Goal: Use online tool/utility: Utilize a website feature to perform a specific function

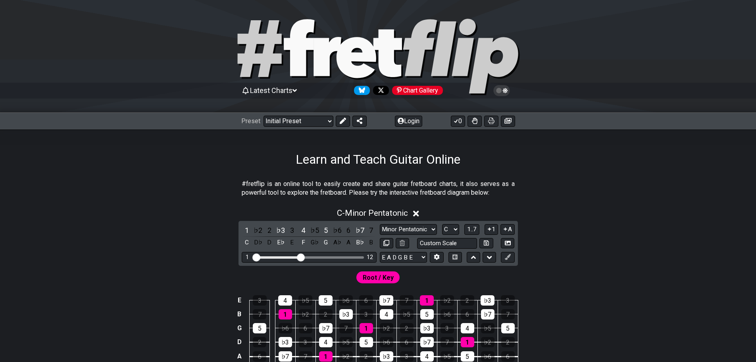
scroll to position [159, 0]
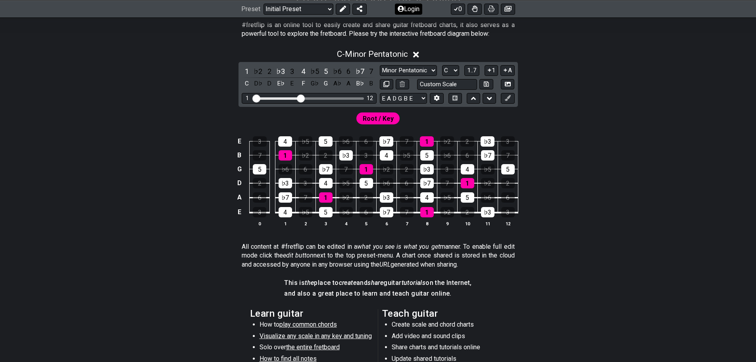
click at [421, 12] on button "Login" at bounding box center [408, 8] width 27 height 11
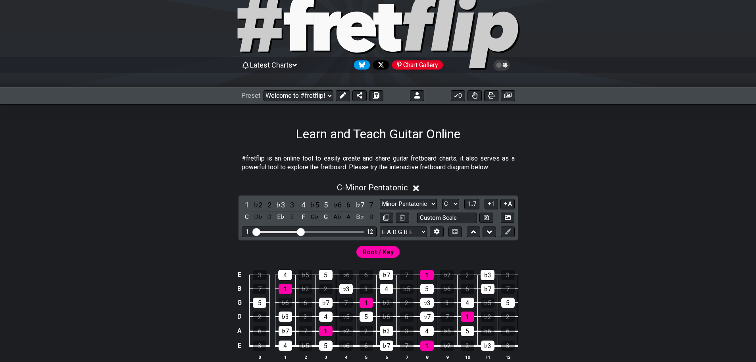
scroll to position [40, 0]
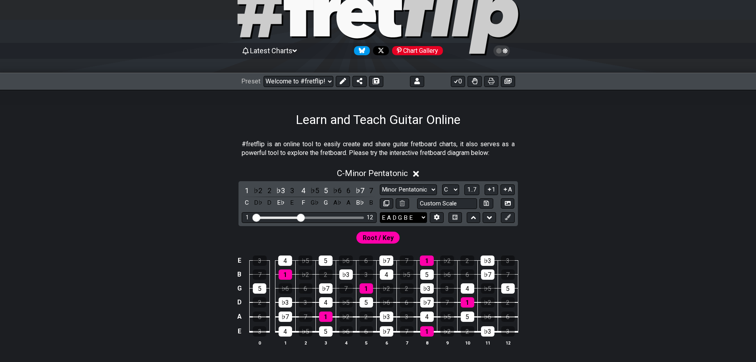
click at [420, 217] on select "E A D G B E E A D G B E E A D G B E B E A D F♯ B A D G C E A D A D G B E E♭ A♭ …" at bounding box center [403, 217] width 47 height 11
click at [547, 159] on section "#fretflip is an online tool to easily create and share guitar fretboard charts,…" at bounding box center [378, 150] width 619 height 27
click at [449, 192] on select "A♭ A A♯ B♭ B C C♯ D♭ D D♯ E♭ E F F♯ G♭ G G♯" at bounding box center [450, 189] width 17 height 11
select select "B"
click at [442, 184] on select "A♭ A A♯ B♭ B C C♯ D♭ D D♯ E♭ E F F♯ G♭ G G♯" at bounding box center [450, 189] width 17 height 11
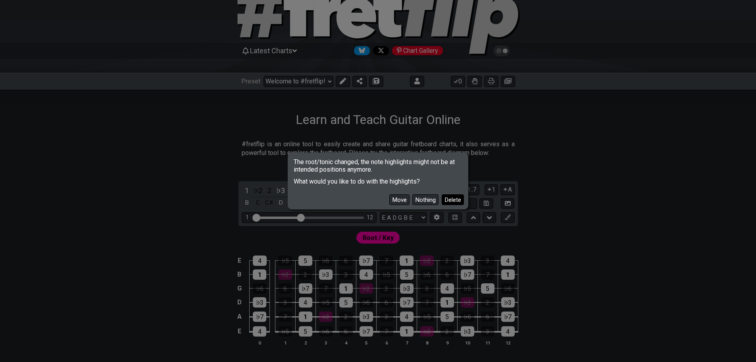
click at [446, 199] on button "Delete" at bounding box center [453, 199] width 22 height 11
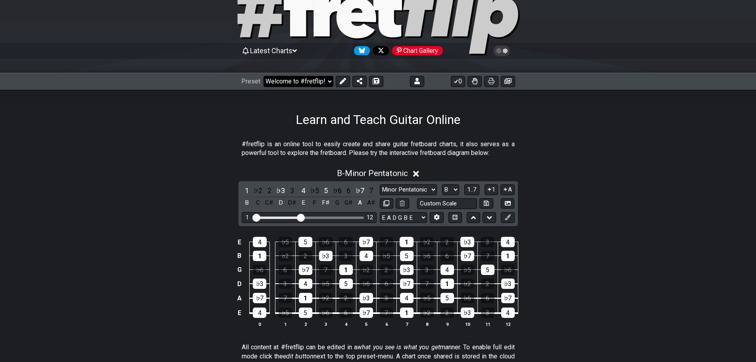
click at [329, 82] on select "Welcome to #fretflip! Initial Preset Custom Preset Learn and Teach Guitar Onlin…" at bounding box center [299, 81] width 70 height 11
click at [264, 76] on select "Welcome to #fretflip! Initial Preset Custom Preset Learn and Teach Guitar Onlin…" at bounding box center [299, 81] width 70 height 11
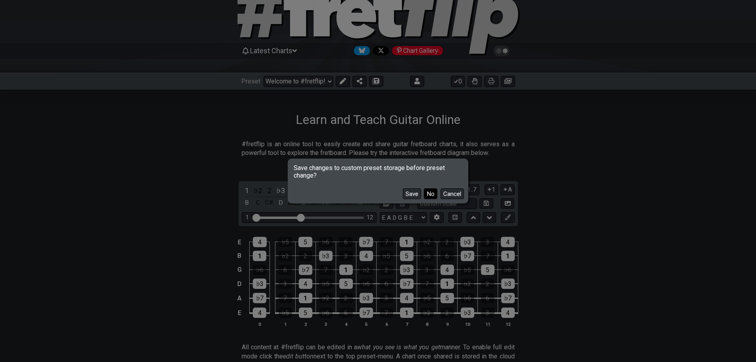
click at [431, 197] on button "No" at bounding box center [430, 193] width 13 height 11
select select "/user-defined"
select select "A"
select select "Testing 1, 3 and 4"
select select "C"
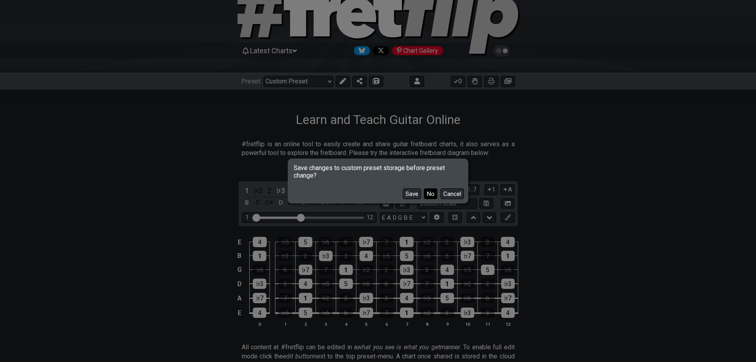
select select "C"
select select "A"
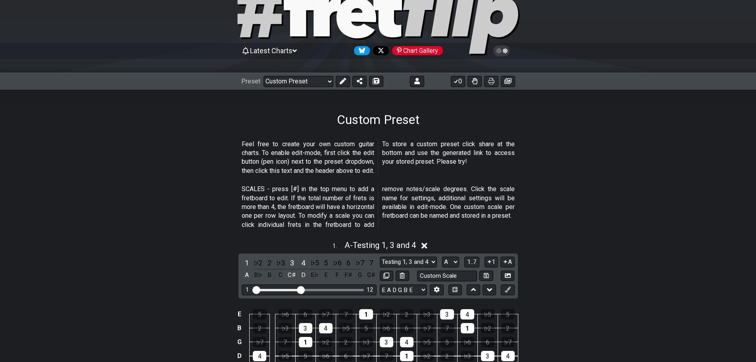
scroll to position [79, 0]
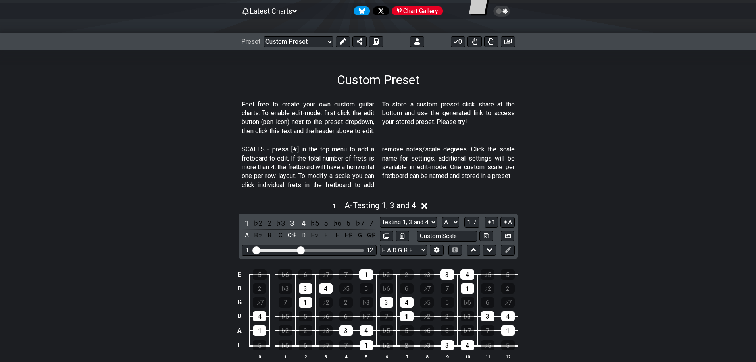
click at [425, 206] on icon at bounding box center [425, 206] width 6 height 8
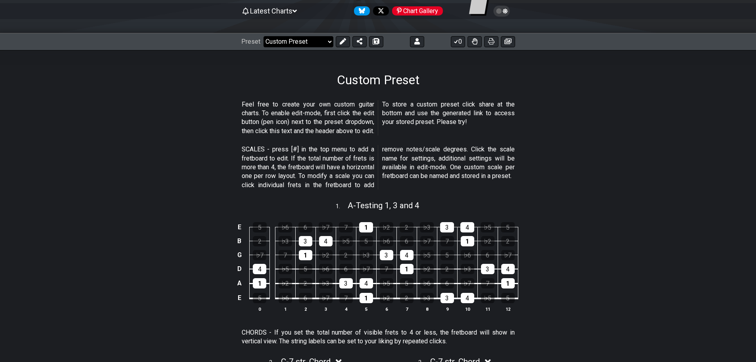
click at [324, 40] on select "Welcome to #fretflip! Initial Preset Custom Preset Learn and Teach Guitar Onlin…" at bounding box center [299, 41] width 70 height 11
click at [264, 36] on select "Welcome to #fretflip! Initial Preset Custom Preset Learn and Teach Guitar Onlin…" at bounding box center [299, 41] width 70 height 11
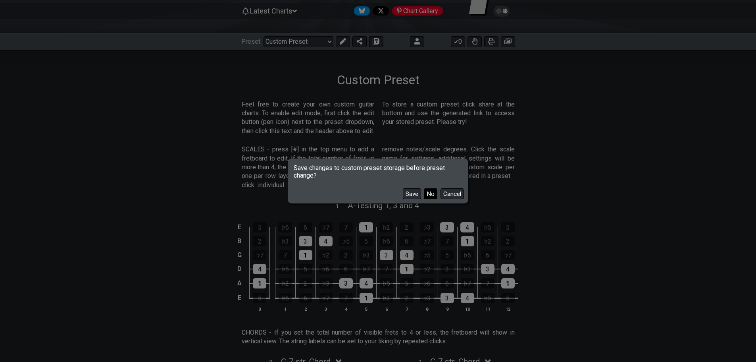
click at [431, 193] on button "No" at bounding box center [430, 193] width 13 height 11
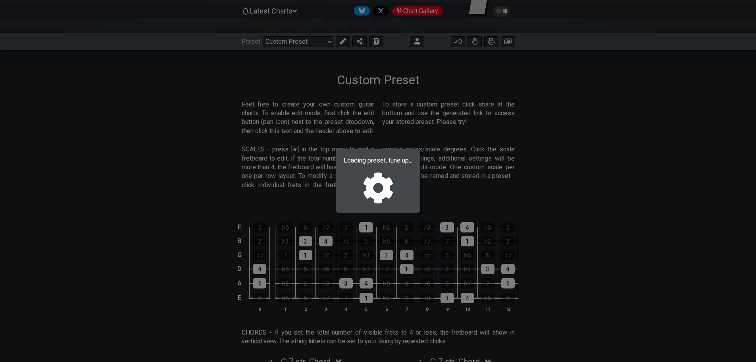
select select "/0225XRKZE"
select select "A"
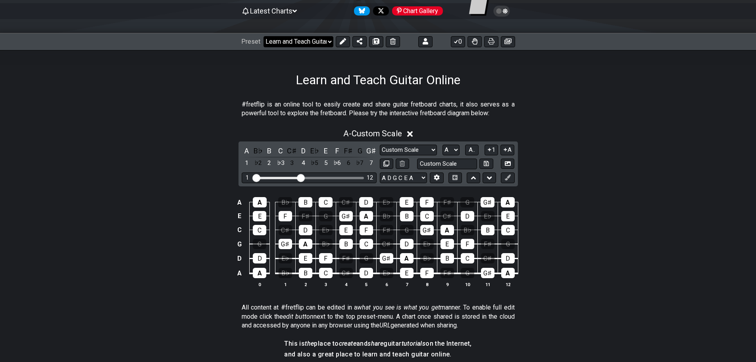
click at [320, 41] on select "Welcome to #fretflip! Initial Preset Custom Preset Learn and Teach Guitar Onlin…" at bounding box center [299, 41] width 70 height 11
click at [523, 116] on section "#fretflip is an online tool to easily create and share guitar fretboard charts,…" at bounding box center [378, 110] width 619 height 27
click at [423, 152] on select "Custom Scale Custom Scale Minor Pentatonic Major Pentatonic Minor Blues Major B…" at bounding box center [408, 149] width 57 height 11
click at [419, 154] on select "Custom Scale Custom Scale Minor Pentatonic Major Pentatonic Minor Blues Major B…" at bounding box center [408, 149] width 57 height 11
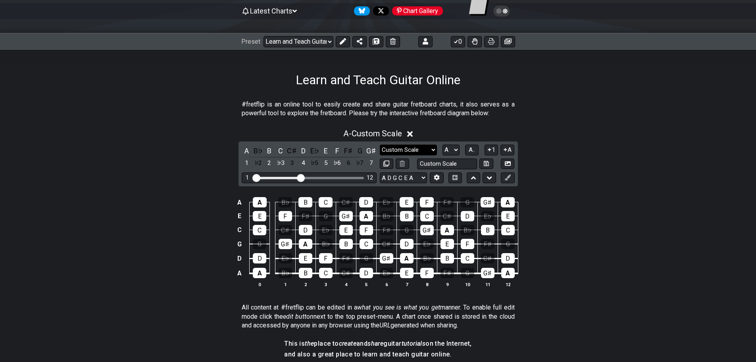
select select "Custom Scale"
click at [380, 144] on select "Custom Scale Custom Scale Minor Pentatonic Major Pentatonic Minor Blues Major B…" at bounding box center [408, 149] width 57 height 11
click at [397, 179] on select "A D G C E A E A D G B E E A D G B E B E A D F♯ B A D G C E A D A D G B E E♭ A♭ …" at bounding box center [403, 177] width 47 height 11
click at [397, 174] on select "A D G C E A E A D G B E E A D G B E B E A D F♯ B A D G C E A D A D G B E E♭ A♭ …" at bounding box center [403, 177] width 47 height 11
click at [439, 175] on icon at bounding box center [437, 177] width 6 height 6
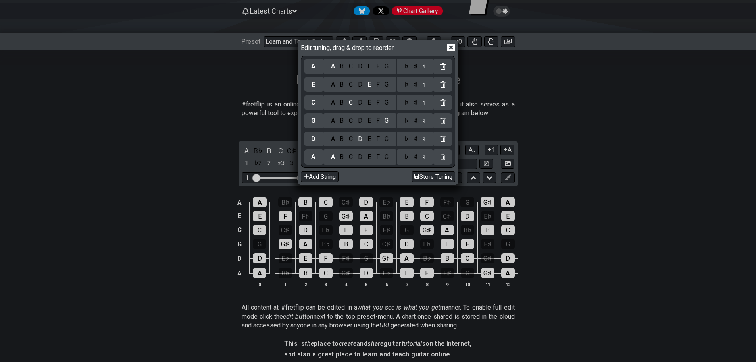
click at [346, 155] on div "B" at bounding box center [341, 156] width 9 height 9
click at [380, 141] on div "F" at bounding box center [378, 139] width 9 height 9
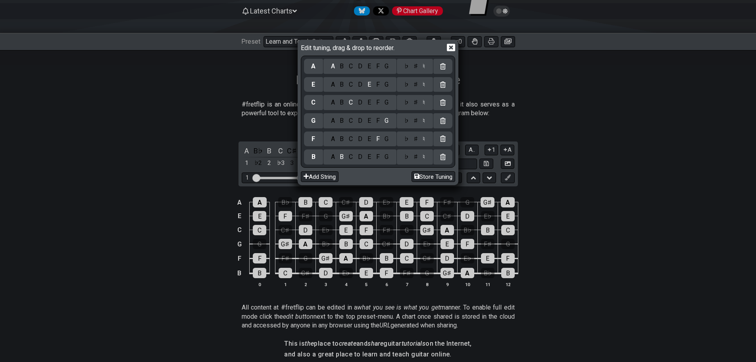
click at [413, 140] on div "♯" at bounding box center [416, 139] width 10 height 9
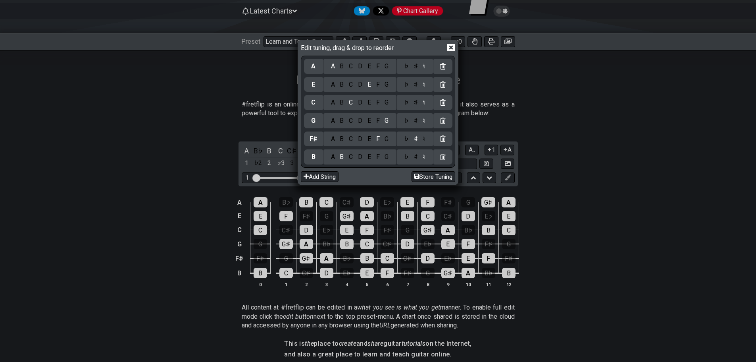
click at [342, 122] on div "B" at bounding box center [341, 120] width 9 height 9
click at [372, 104] on div "E" at bounding box center [369, 102] width 9 height 9
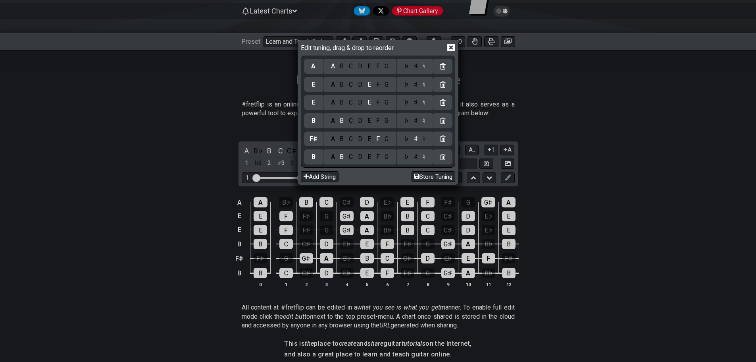
click at [354, 91] on div "A B C D E F G" at bounding box center [360, 84] width 73 height 15
click at [351, 85] on div "C" at bounding box center [351, 84] width 9 height 9
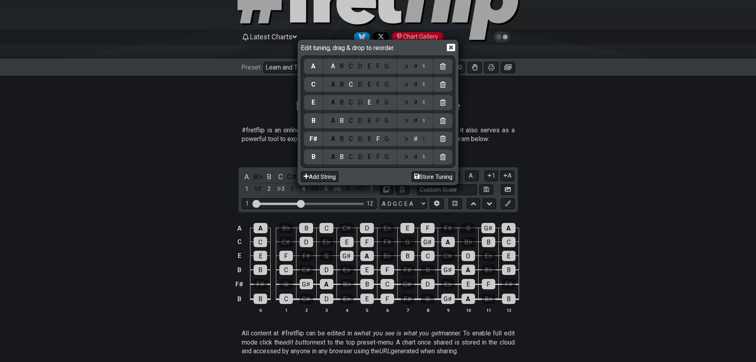
scroll to position [40, 0]
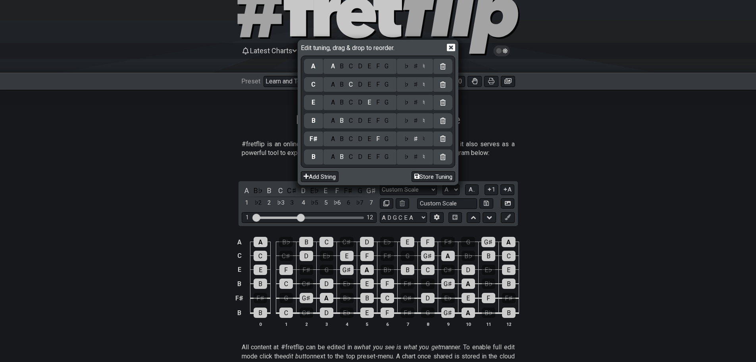
click at [386, 87] on div "G" at bounding box center [386, 84] width 9 height 9
click at [354, 71] on div "A B C D E F G" at bounding box center [360, 66] width 73 height 15
click at [353, 66] on div "C" at bounding box center [351, 66] width 9 height 9
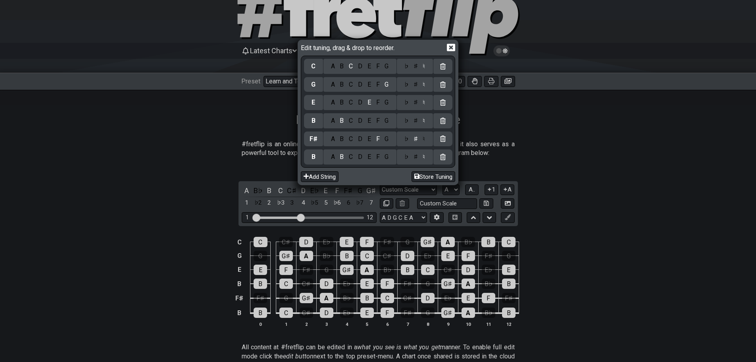
click at [448, 46] on icon at bounding box center [451, 48] width 8 height 8
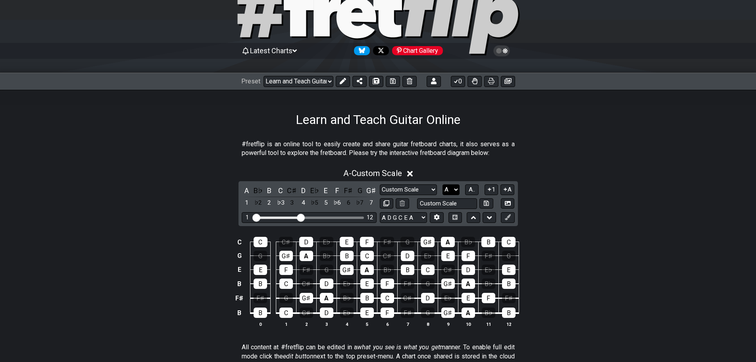
click at [453, 190] on select "A♭ A A♯ B♭ B C C♯ D♭ D D♯ E♭ E F F♯ G♭ G G♯" at bounding box center [451, 189] width 17 height 11
select select "B"
click at [443, 184] on select "A♭ A A♯ B♭ B C C♯ D♭ D D♯ E♭ E F F♯ G♭ G G♯" at bounding box center [451, 189] width 17 height 11
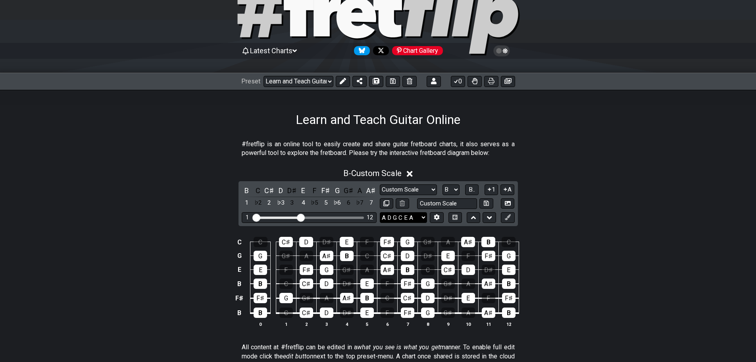
click at [403, 216] on select "A D G C E A E A D G B E E A D G B E B E A D F♯ B A D G C E A D A D G B E E♭ A♭ …" at bounding box center [403, 217] width 47 height 11
click at [436, 216] on icon at bounding box center [437, 217] width 6 height 6
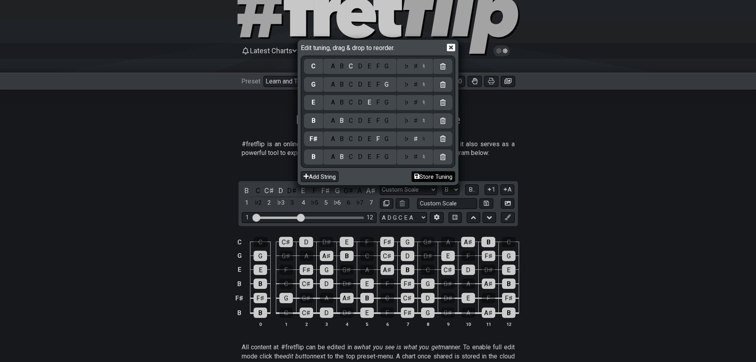
click at [421, 173] on button "Store Tuning" at bounding box center [434, 176] width 44 height 11
click at [422, 178] on button "Store Tuning" at bounding box center [434, 176] width 44 height 11
click at [416, 216] on div "Edit tuning, drag & drop to reorder. C A B C D E F G ♭ ♯ ♮ G A B C D E F G ♭ ♯ …" at bounding box center [378, 181] width 756 height 362
click at [451, 49] on icon at bounding box center [451, 48] width 8 height 8
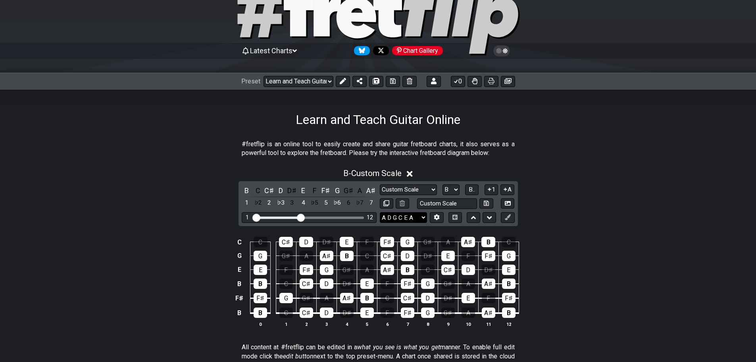
click at [424, 216] on select "A D G C E A B F♯ B E G C E A D G B E B E A D F♯ B A D G C E A D A D G B E E♭ A♭…" at bounding box center [403, 217] width 47 height 11
select select "B F# B E G C"
click at [380, 212] on select "A D G C E A B F♯ B E G C E A D G B E B E A D F♯ B A D G C E A D A D G B E E♭ A♭…" at bounding box center [403, 217] width 47 height 11
click at [315, 202] on div "♭5" at bounding box center [315, 202] width 10 height 11
click at [324, 202] on div "5" at bounding box center [326, 202] width 10 height 11
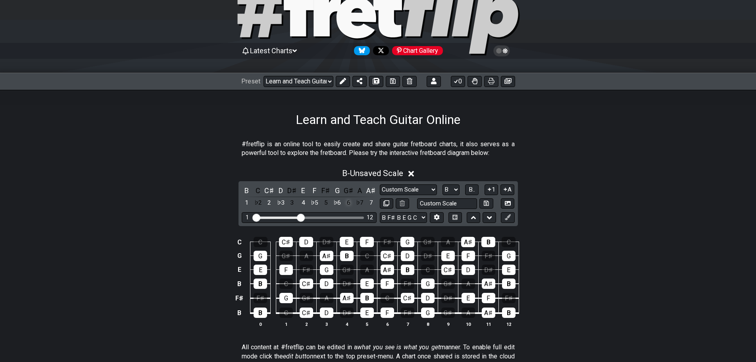
click at [346, 203] on div "6" at bounding box center [348, 202] width 10 height 11
